Goal: Task Accomplishment & Management: Manage account settings

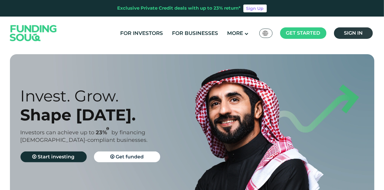
click at [354, 33] on span "Sign in" at bounding box center [353, 33] width 19 height 6
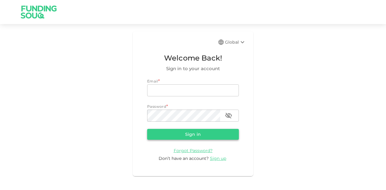
type input "[EMAIL_ADDRESS][PERSON_NAME][DOMAIN_NAME]"
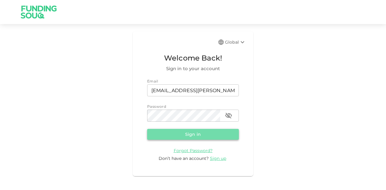
click at [176, 131] on button "Sign in" at bounding box center [193, 134] width 92 height 11
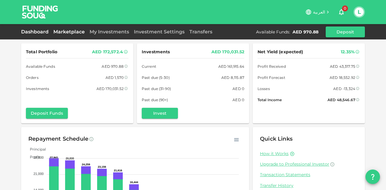
click at [65, 32] on link "Marketplace" at bounding box center [69, 32] width 36 height 6
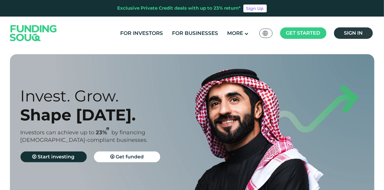
drag, startPoint x: 374, startPoint y: 29, endPoint x: 358, endPoint y: 33, distance: 17.5
click at [374, 29] on ul "For Investors For Businesses More About Us How It Works" at bounding box center [246, 33] width 260 height 12
click at [343, 37] on link "Sign in" at bounding box center [353, 32] width 39 height 11
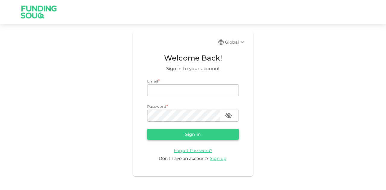
type input "[EMAIL_ADDRESS][PERSON_NAME][DOMAIN_NAME]"
click at [178, 133] on button "Sign in" at bounding box center [193, 134] width 92 height 11
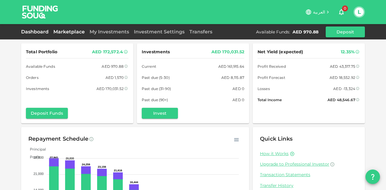
click at [75, 33] on link "Marketplace" at bounding box center [69, 32] width 36 height 6
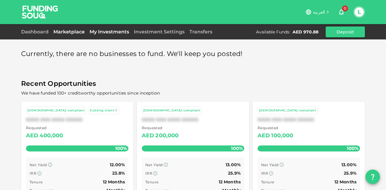
click at [104, 31] on link "My Investments" at bounding box center [109, 32] width 44 height 6
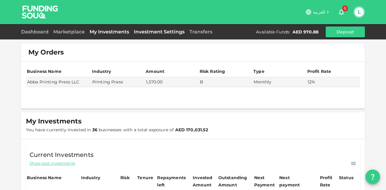
click at [135, 30] on link "Investment Settings" at bounding box center [158, 32] width 55 height 6
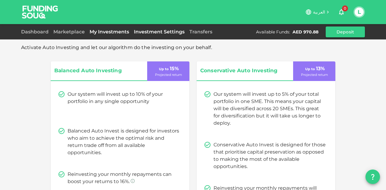
click at [115, 30] on link "My Investments" at bounding box center [109, 32] width 44 height 6
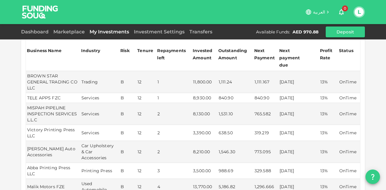
scroll to position [125, 0]
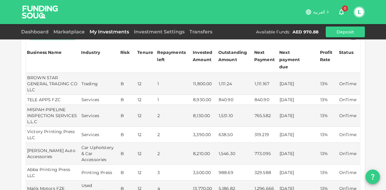
click at [23, 36] on div "Dashboard Marketplace My Investments Investment Settings Transfers Available Fu…" at bounding box center [192, 32] width 343 height 11
click at [36, 29] on div "Dashboard Marketplace My Investments Investment Settings Transfers Available Fu…" at bounding box center [192, 32] width 343 height 11
click at [36, 30] on link "Dashboard" at bounding box center [36, 32] width 30 height 6
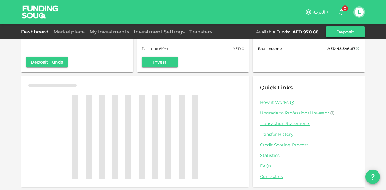
scroll to position [59, 0]
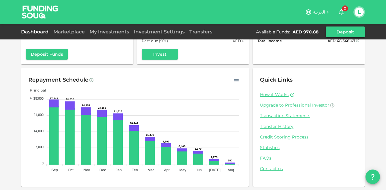
click at [71, 25] on div "Dashboard Marketplace My Investments Investment Settings Transfers Available Fu…" at bounding box center [193, 31] width 386 height 15
click at [71, 28] on div "Marketplace" at bounding box center [69, 31] width 36 height 7
click at [71, 33] on link "Marketplace" at bounding box center [69, 32] width 36 height 6
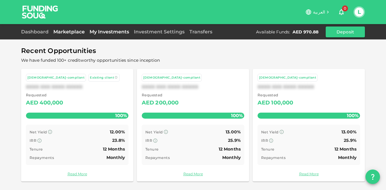
scroll to position [33, 0]
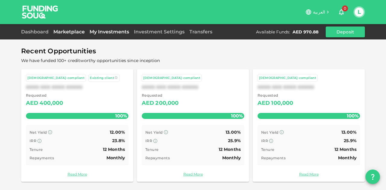
click at [98, 33] on link "My Investments" at bounding box center [109, 32] width 44 height 6
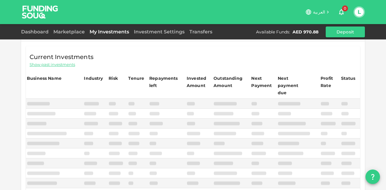
click at [103, 29] on link "My Investments" at bounding box center [109, 32] width 44 height 6
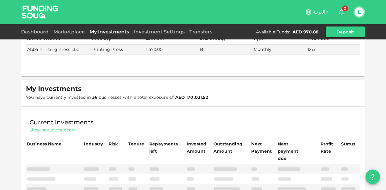
click at [103, 29] on link "My Investments" at bounding box center [109, 32] width 44 height 6
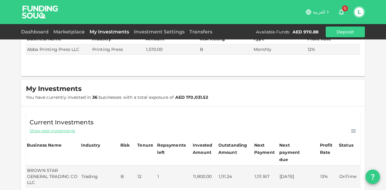
click at [41, 24] on img at bounding box center [39, 12] width 45 height 24
click at [40, 27] on div "Dashboard Marketplace My Investments Investment Settings Transfers Available Fu…" at bounding box center [192, 32] width 343 height 11
